Goal: Task Accomplishment & Management: Use online tool/utility

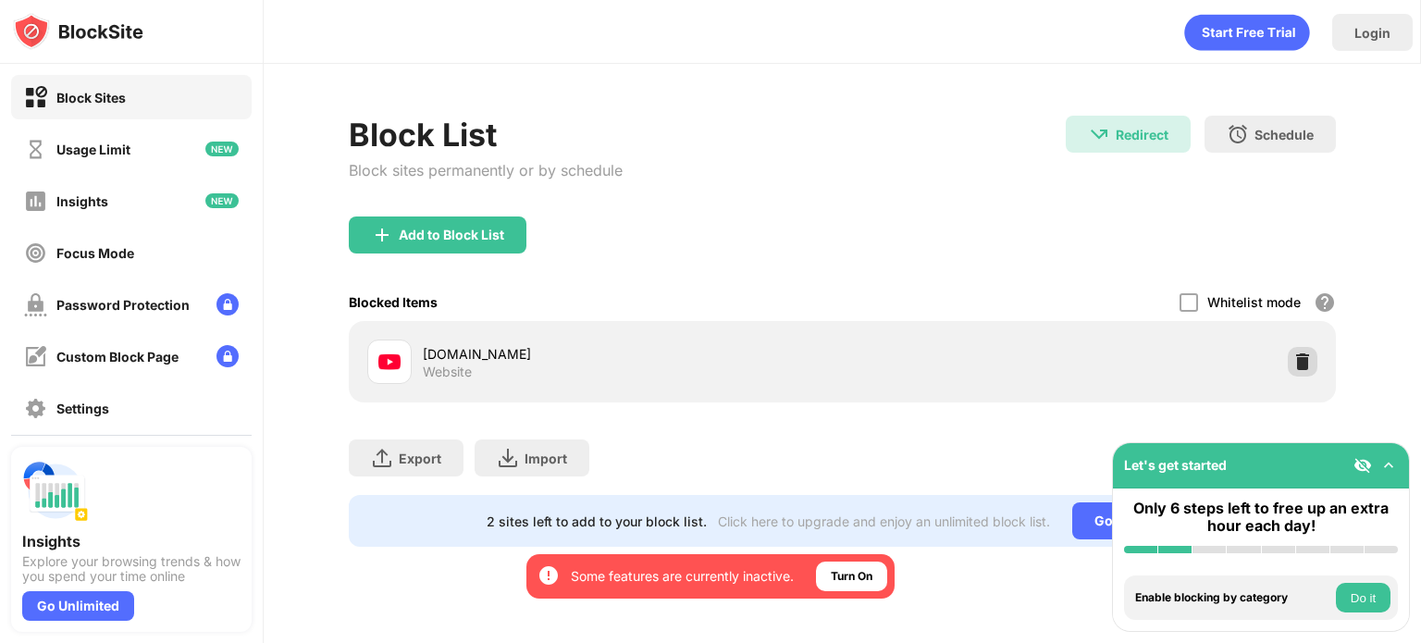
click at [1303, 354] on img at bounding box center [1303, 362] width 19 height 19
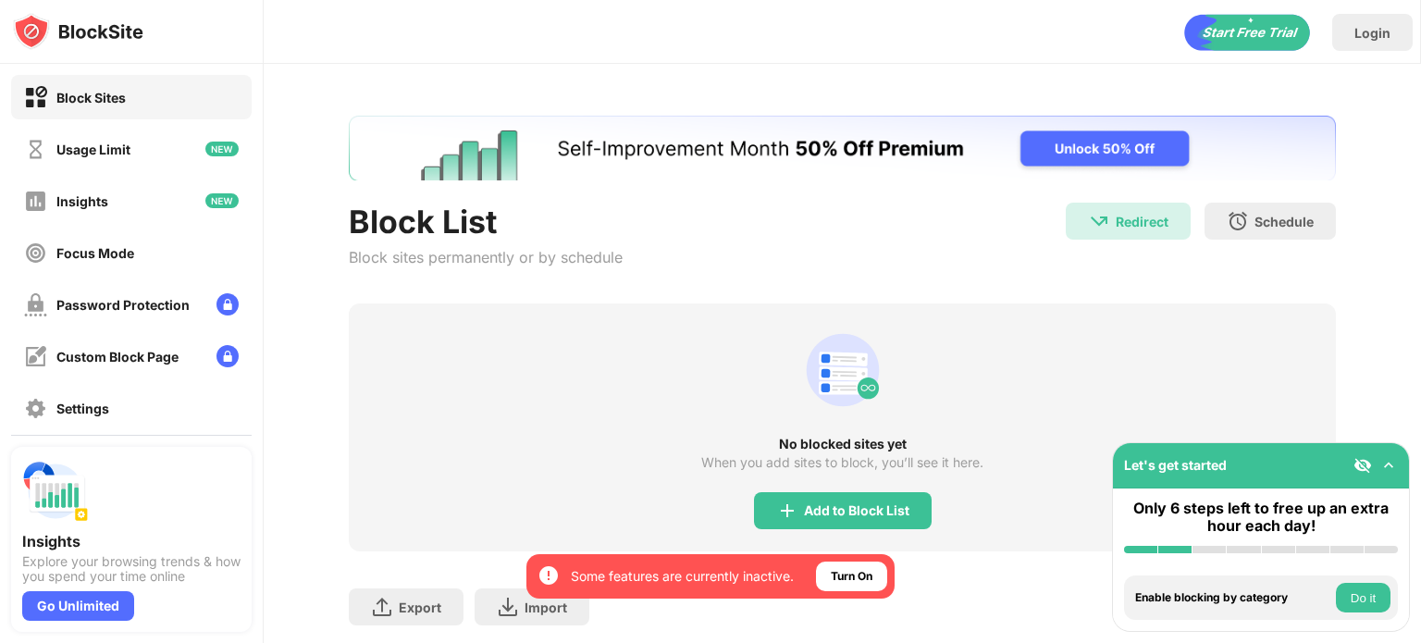
click at [1038, 287] on div "Block List Block sites permanently or by schedule Redirect Redirect to [DOMAIN_…" at bounding box center [842, 253] width 987 height 101
click at [868, 490] on div "No blocked sites yet When you add sites to block, you’ll see it here. Add to Bl…" at bounding box center [842, 428] width 987 height 248
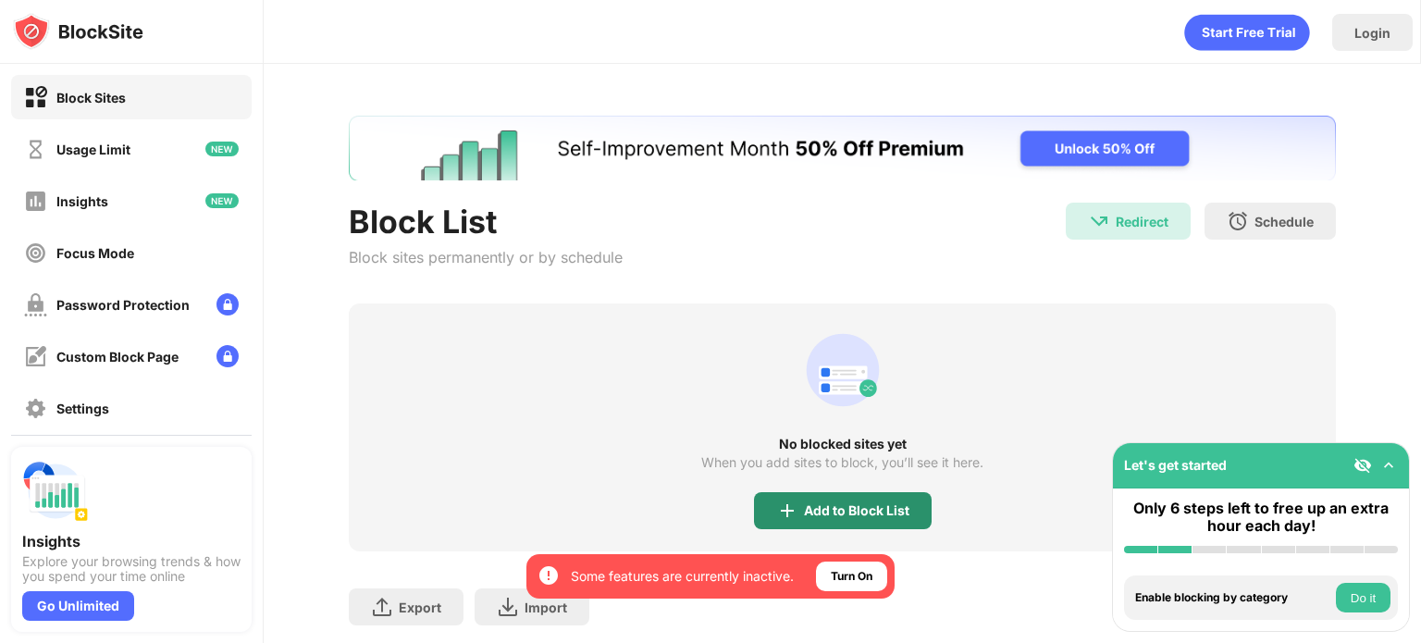
click at [856, 498] on div "Add to Block List" at bounding box center [843, 510] width 178 height 37
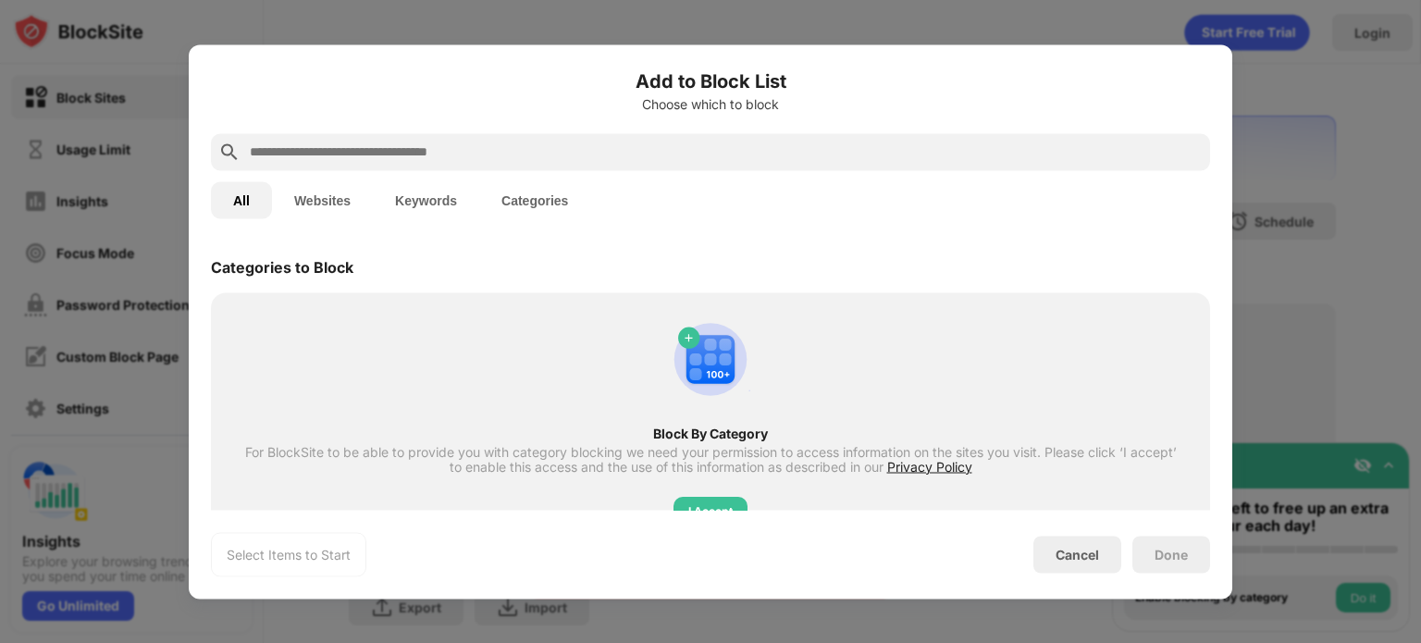
click at [559, 133] on div at bounding box center [710, 151] width 999 height 37
click at [559, 164] on div at bounding box center [710, 151] width 999 height 37
click at [550, 150] on input "text" at bounding box center [725, 152] width 955 height 22
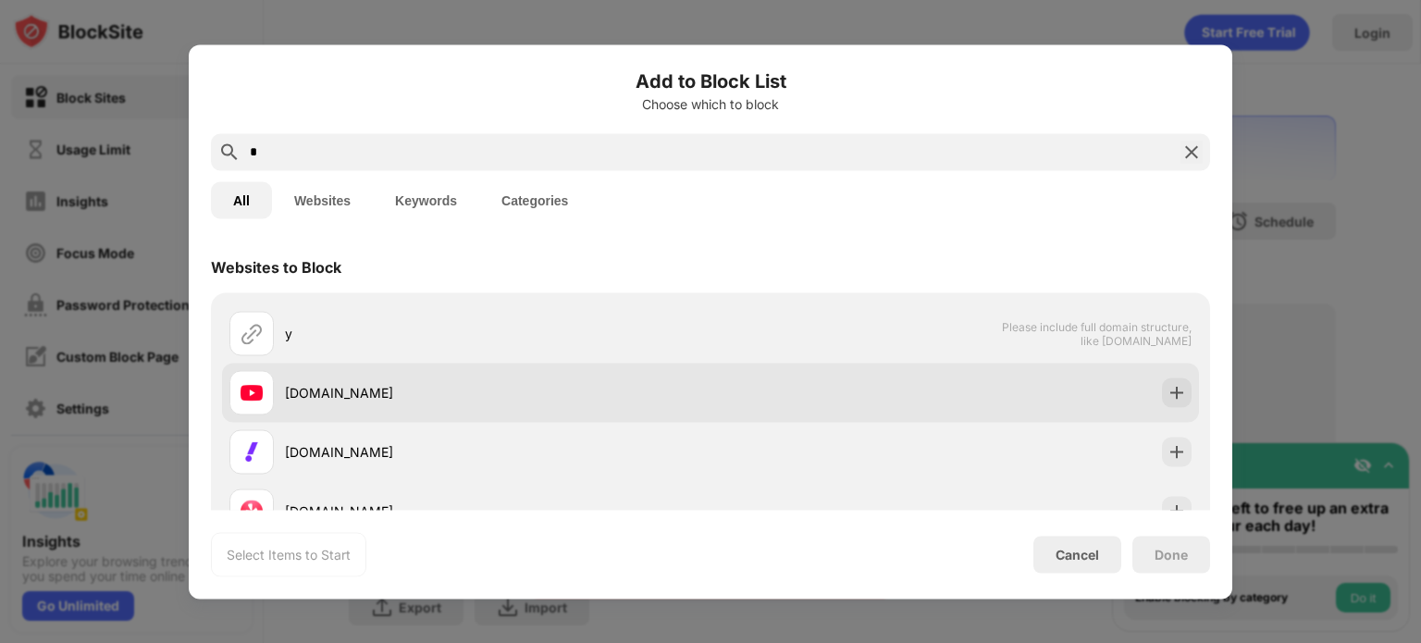
type input "*"
click at [799, 384] on div "[DOMAIN_NAME]" at bounding box center [710, 392] width 977 height 59
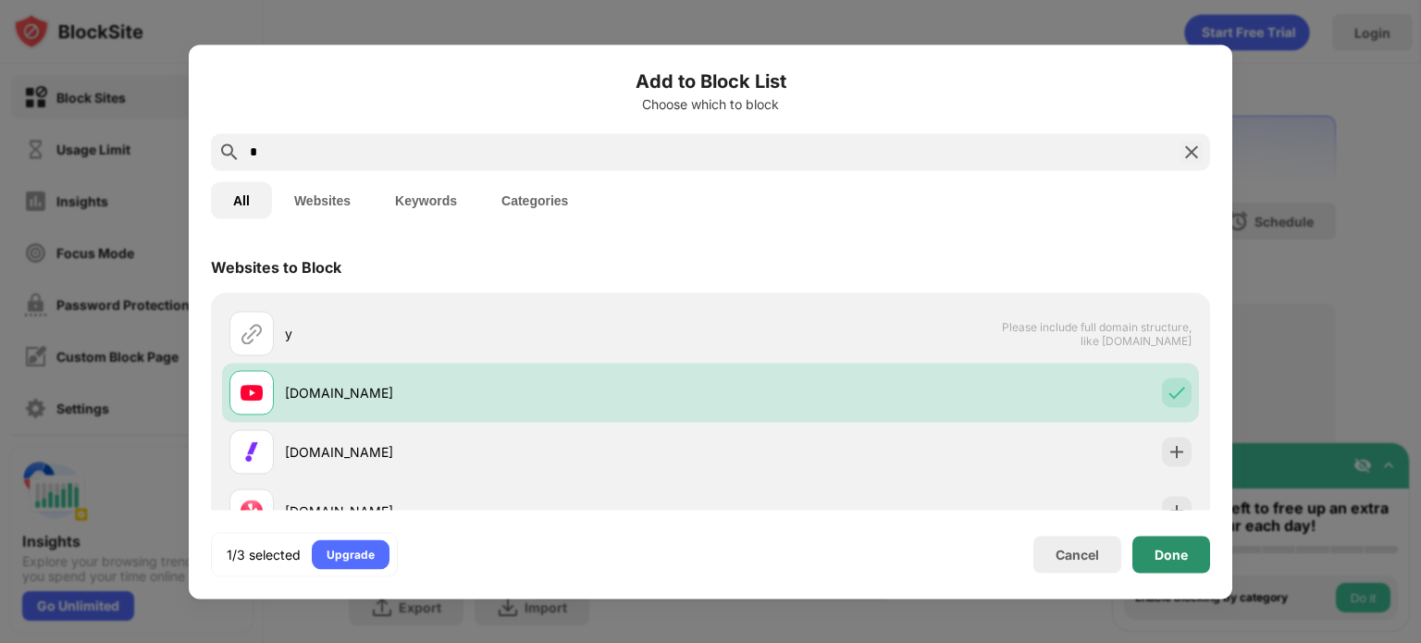
click at [1197, 563] on div "Done" at bounding box center [1172, 554] width 78 height 37
